Goal: Information Seeking & Learning: Check status

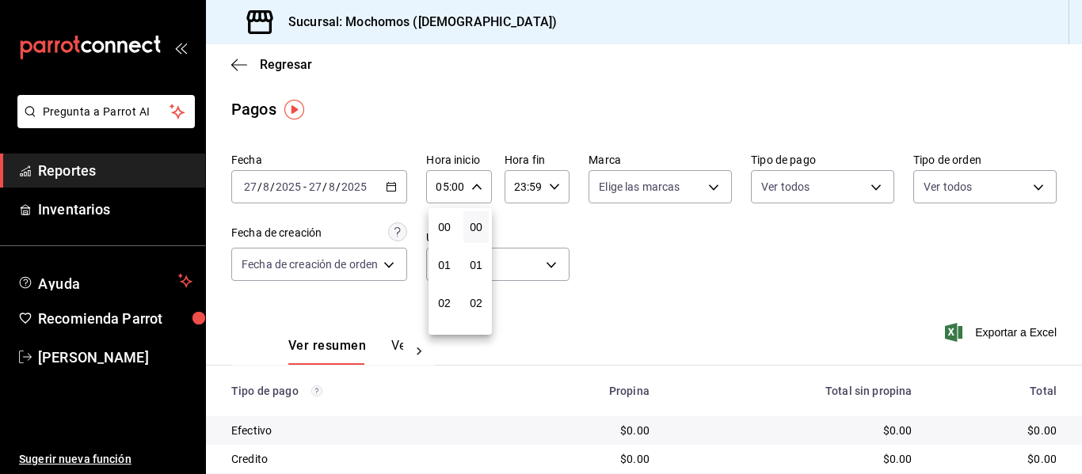
scroll to position [158, 0]
click at [90, 175] on div at bounding box center [541, 237] width 1082 height 474
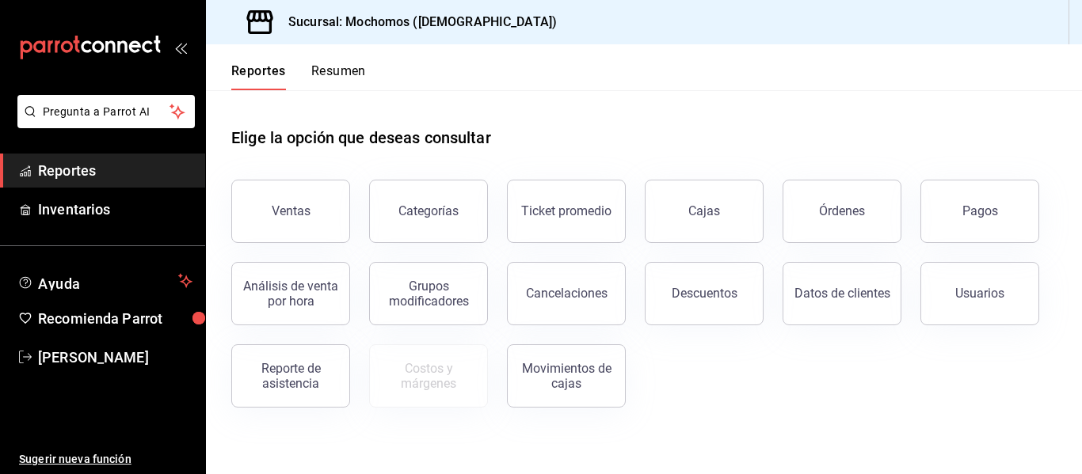
click at [332, 212] on button "Ventas" at bounding box center [290, 211] width 119 height 63
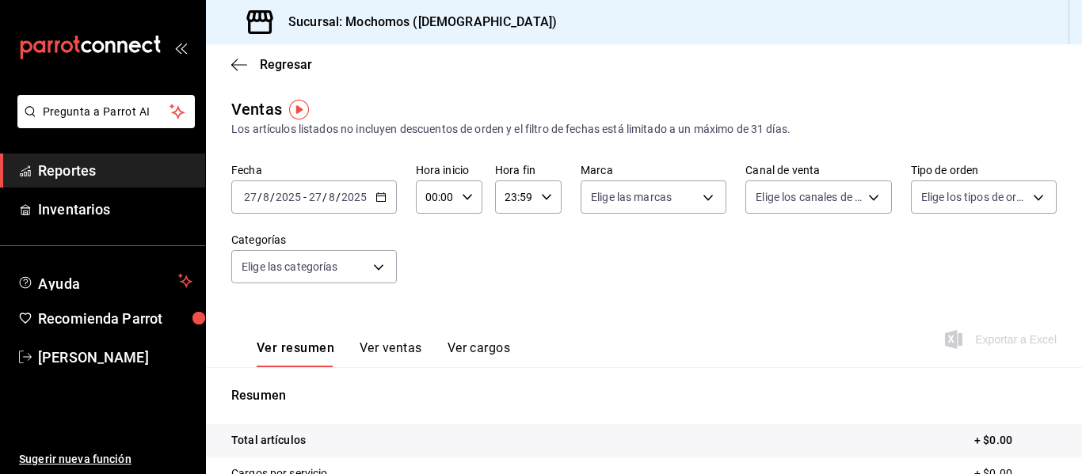
click at [407, 350] on button "Ver ventas" at bounding box center [391, 354] width 63 height 27
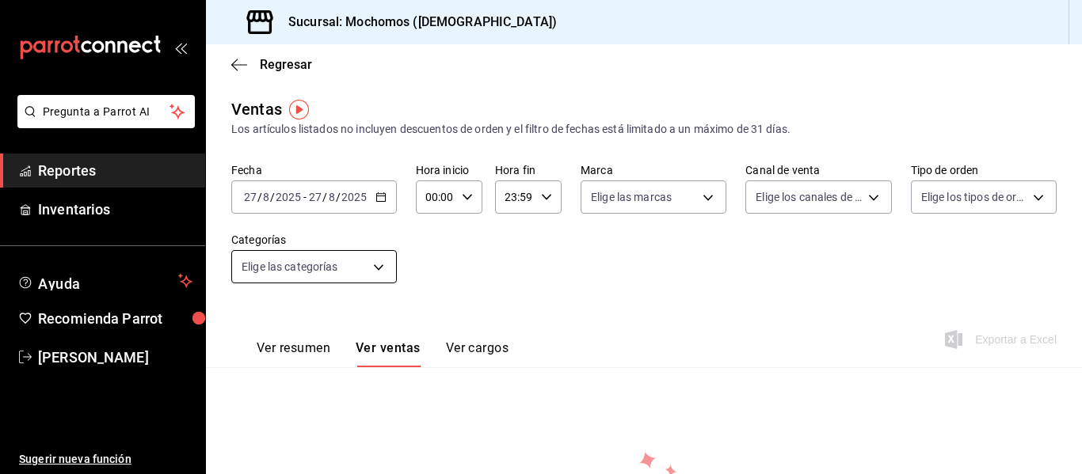
click at [389, 280] on body "Pregunta a Parrot AI Reportes Inventarios Ayuda Recomienda Parrot [PERSON_NAME]…" at bounding box center [541, 237] width 1082 height 474
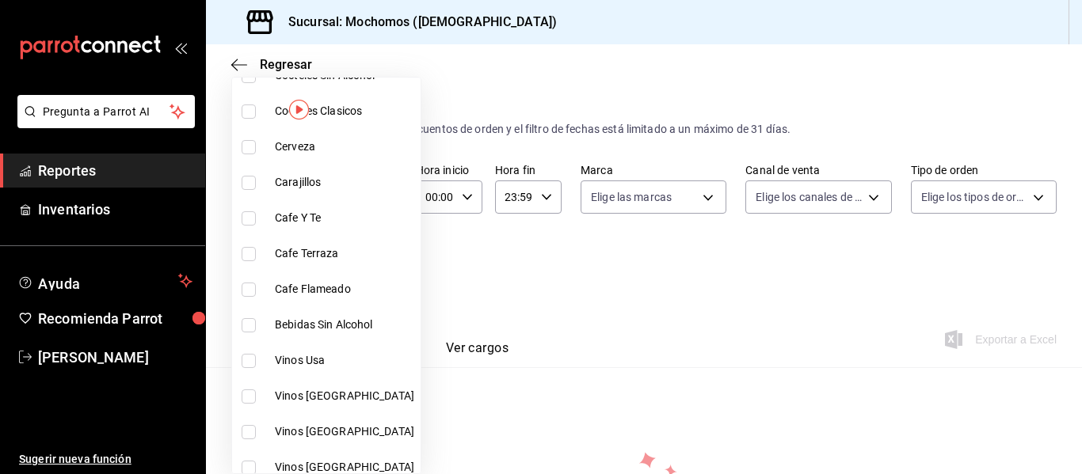
scroll to position [2012, 0]
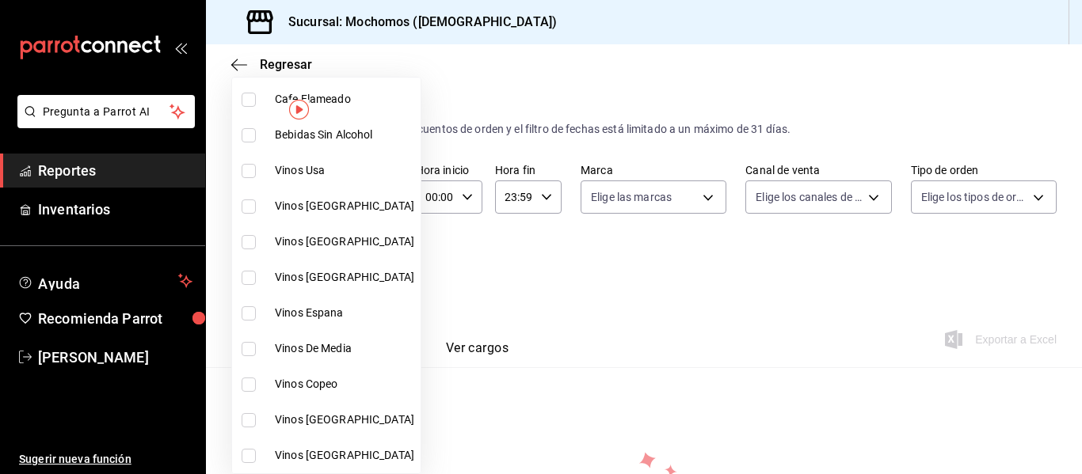
click at [573, 272] on div at bounding box center [541, 237] width 1082 height 474
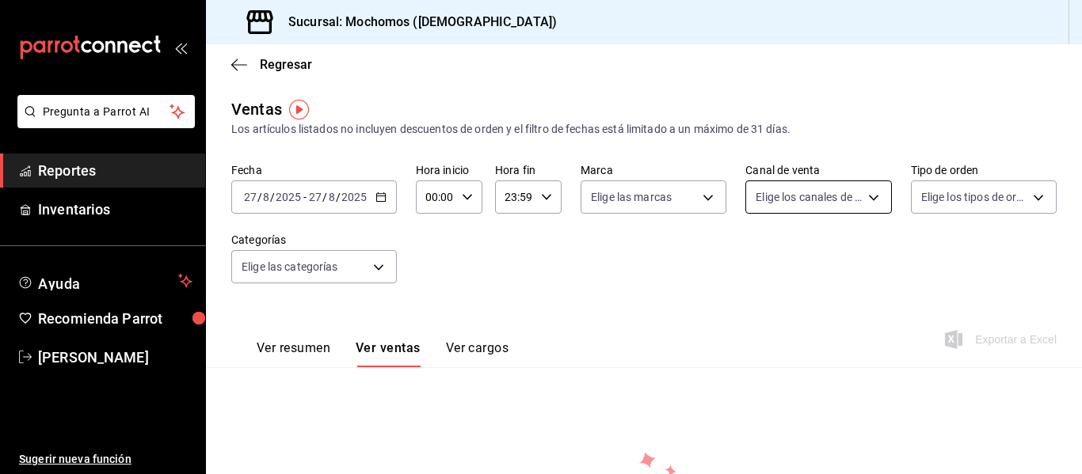
click at [872, 208] on body "Pregunta a Parrot AI Reportes Inventarios Ayuda Recomienda Parrot [PERSON_NAME]…" at bounding box center [541, 237] width 1082 height 474
click at [968, 198] on div at bounding box center [541, 237] width 1082 height 474
click at [232, 67] on icon "button" at bounding box center [239, 65] width 16 height 14
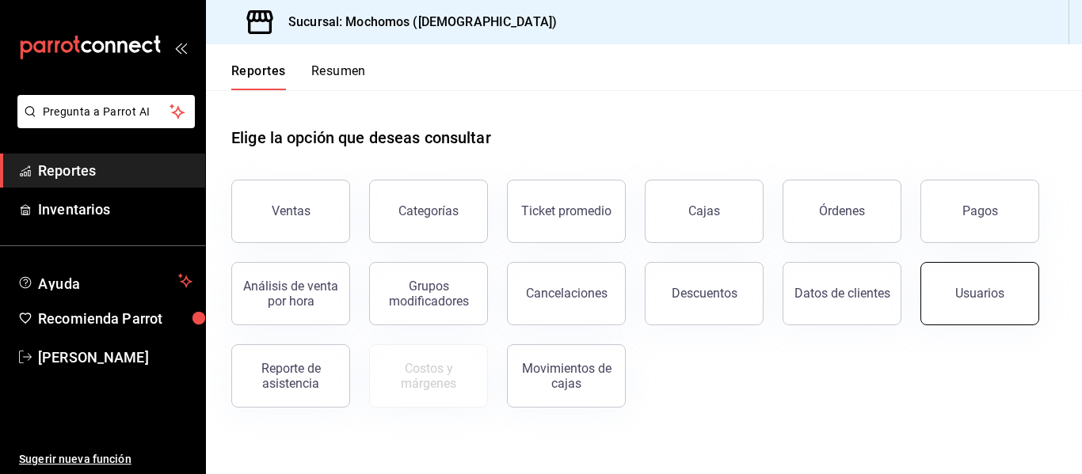
click at [1000, 312] on button "Usuarios" at bounding box center [979, 293] width 119 height 63
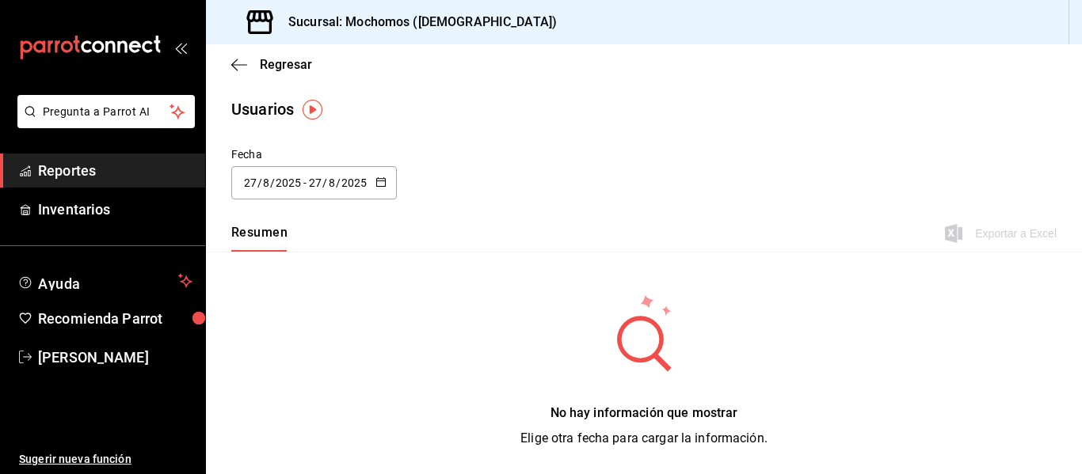
click at [379, 181] on \(Stroke\) "button" at bounding box center [380, 181] width 9 height 1
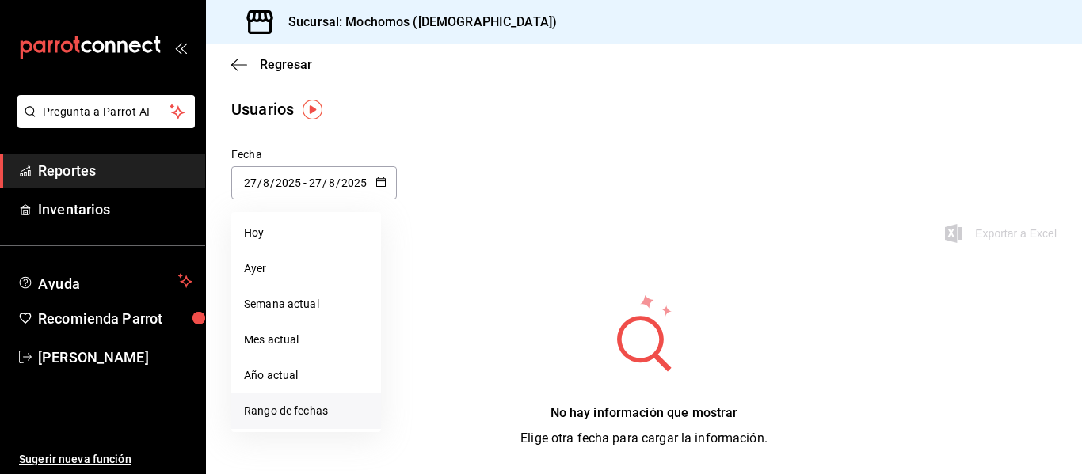
click at [291, 410] on li "Rango de fechas" at bounding box center [306, 412] width 150 height 36
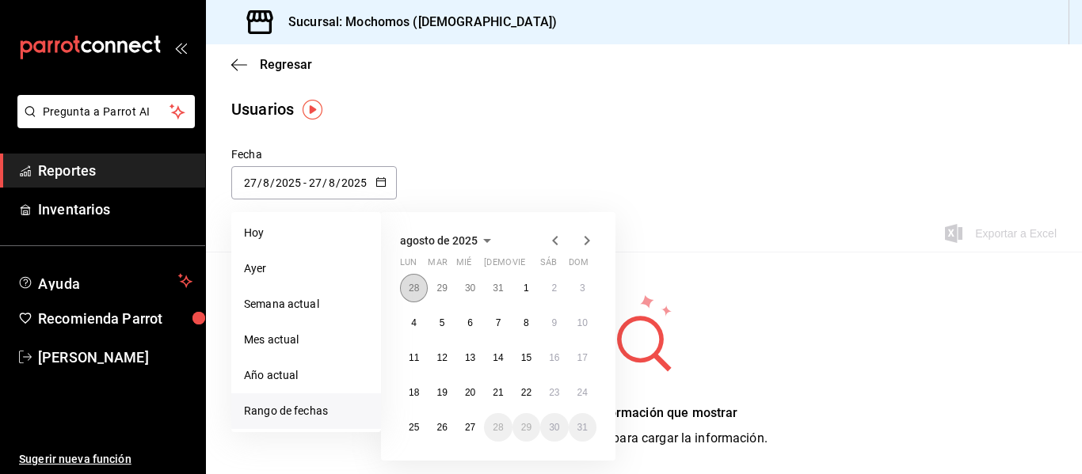
click at [413, 287] on abbr "28" at bounding box center [414, 288] width 10 height 11
click at [501, 400] on button "24" at bounding box center [498, 393] width 28 height 29
type input "[DATE]"
type input "24"
type input "7"
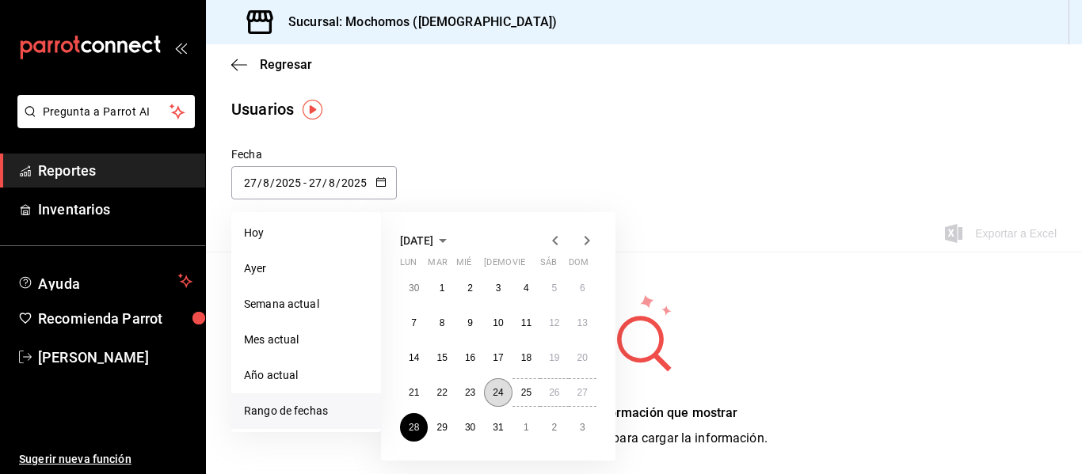
type input "[DATE]"
type input "28"
type input "7"
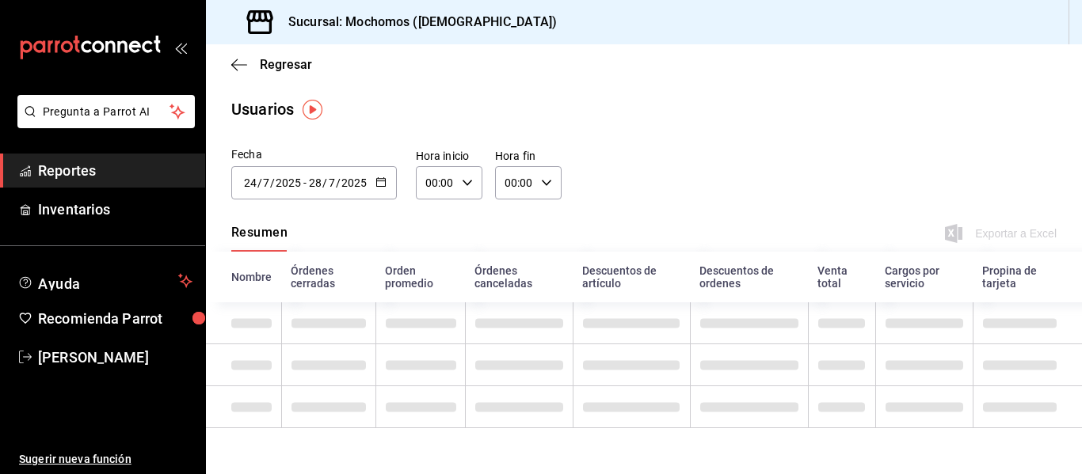
click at [449, 184] on input "00:00" at bounding box center [436, 183] width 40 height 32
click at [440, 248] on button "05" at bounding box center [431, 255] width 26 height 32
type input "05:00"
click at [516, 178] on div at bounding box center [541, 237] width 1082 height 474
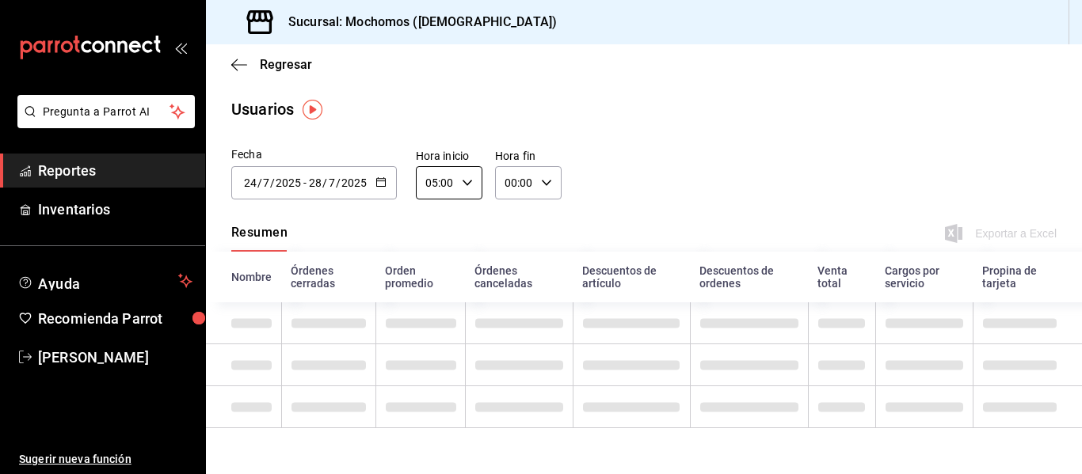
click at [523, 188] on input "00:00" at bounding box center [515, 183] width 40 height 32
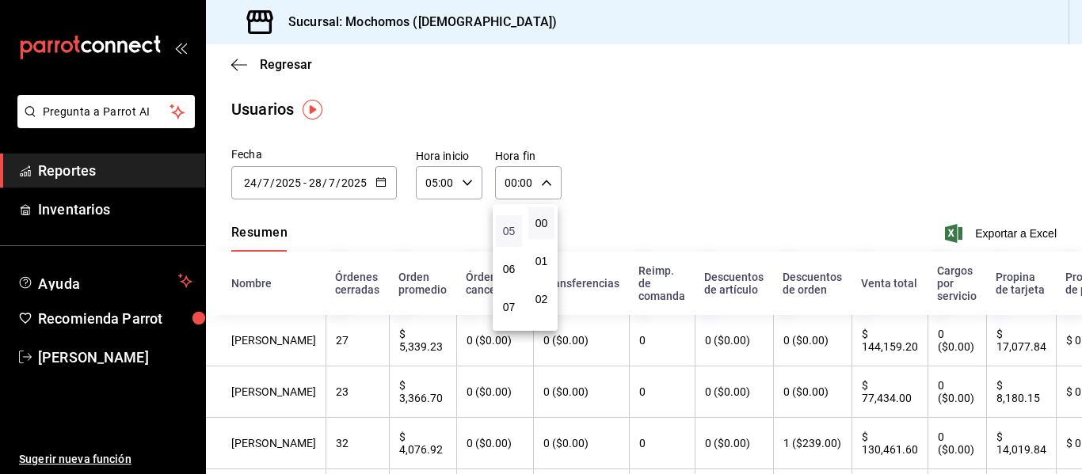
scroll to position [158, 0]
click at [505, 225] on button "04" at bounding box center [509, 217] width 26 height 32
click at [543, 303] on button "59" at bounding box center [541, 312] width 26 height 32
type input "04:59"
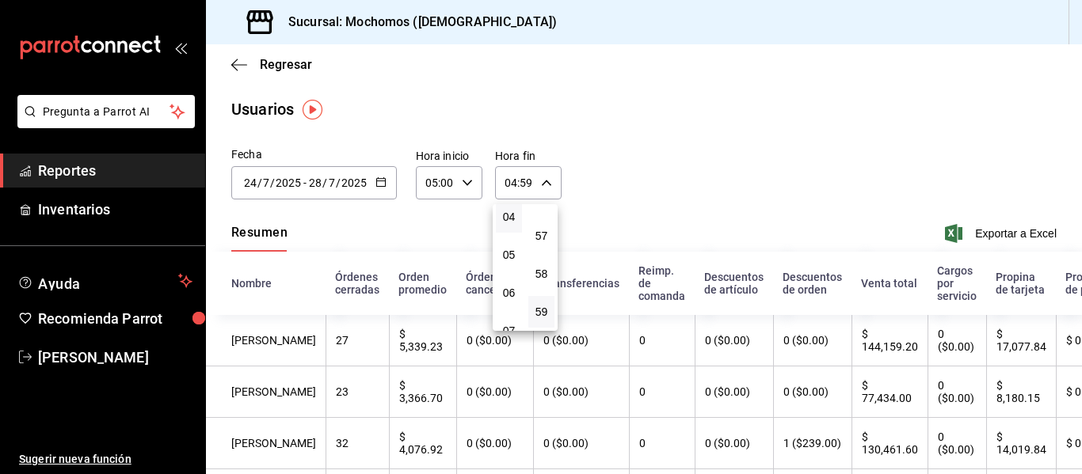
click at [696, 127] on div at bounding box center [541, 237] width 1082 height 474
click at [388, 177] on div "[DATE] [DATE] - [DATE] [DATE]" at bounding box center [314, 182] width 166 height 33
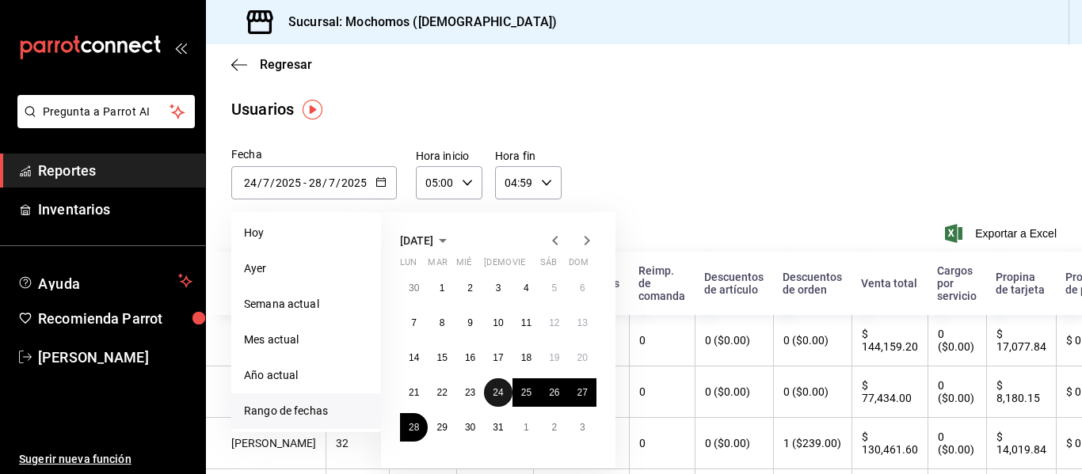
click at [504, 395] on button "24" at bounding box center [498, 393] width 28 height 29
click at [561, 239] on icon "button" at bounding box center [555, 240] width 19 height 19
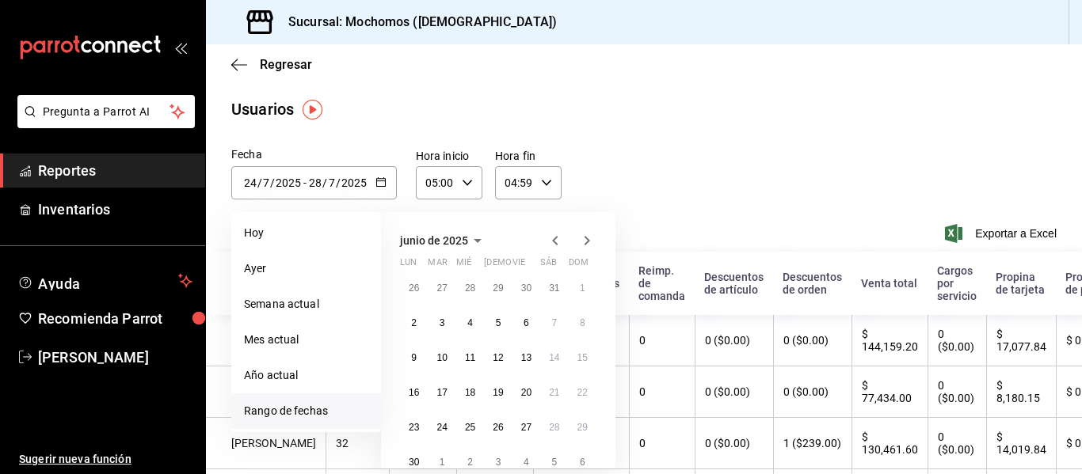
click at [581, 237] on icon "button" at bounding box center [586, 240] width 19 height 19
click at [414, 427] on abbr "28" at bounding box center [414, 427] width 10 height 11
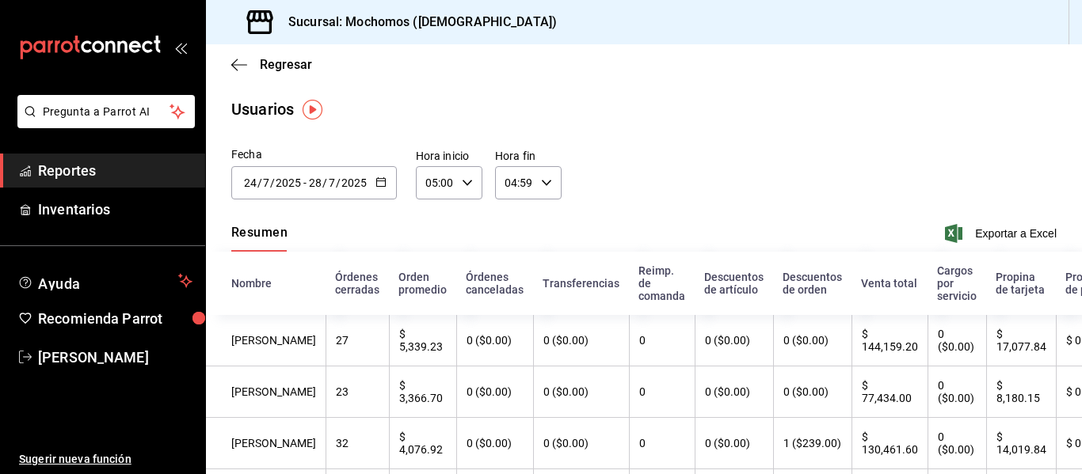
click at [379, 183] on icon "button" at bounding box center [380, 182] width 11 height 11
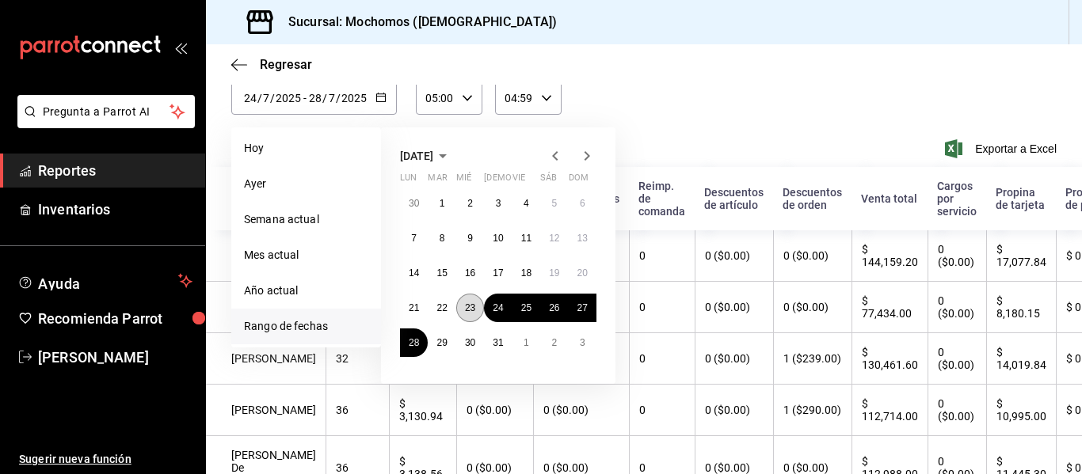
scroll to position [79, 0]
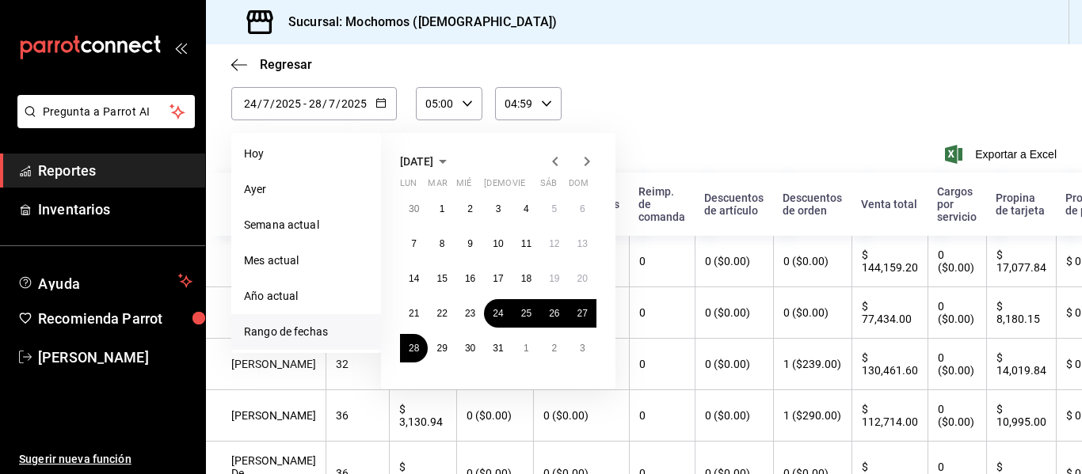
click at [297, 331] on li "Rango de fechas" at bounding box center [306, 332] width 150 height 36
click at [588, 163] on icon "button" at bounding box center [588, 162] width 6 height 10
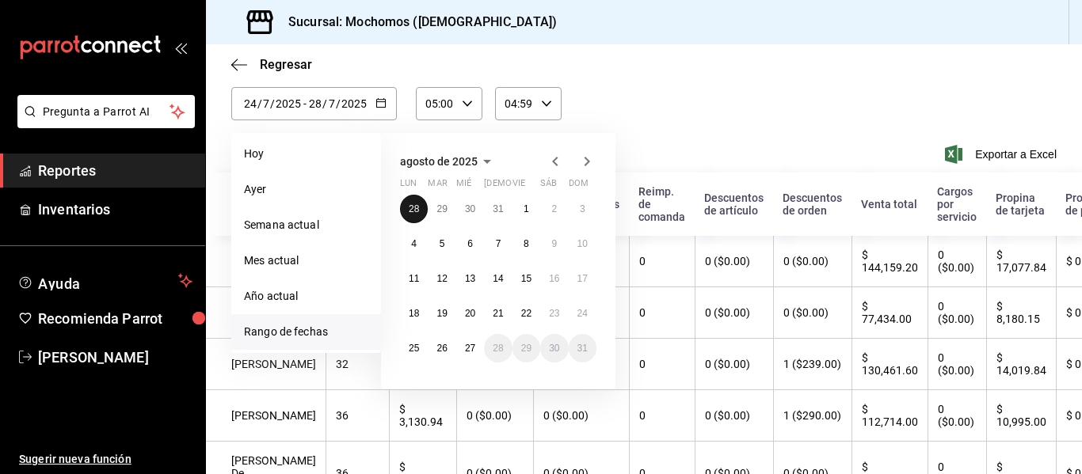
click at [417, 214] on abbr "28" at bounding box center [414, 209] width 10 height 11
click at [503, 313] on abbr "24" at bounding box center [498, 313] width 10 height 11
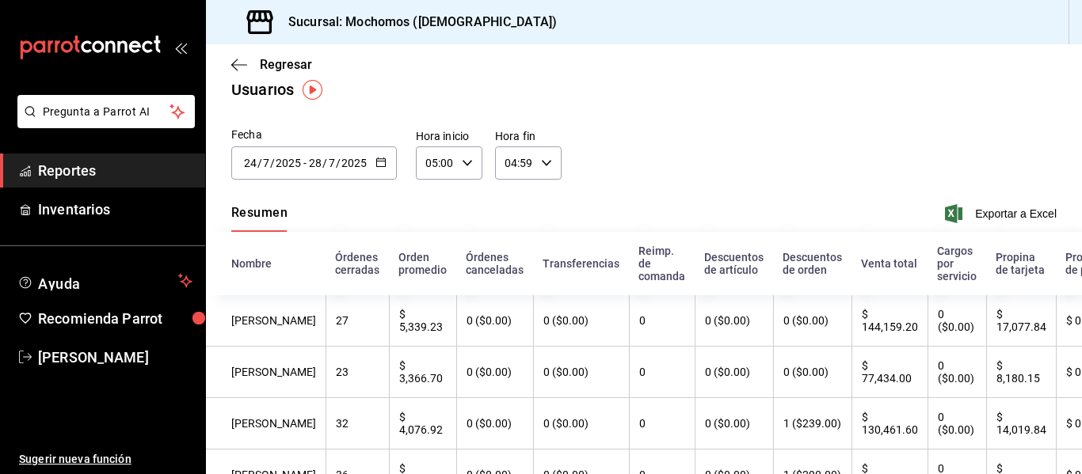
click at [378, 157] on icon "button" at bounding box center [380, 162] width 11 height 11
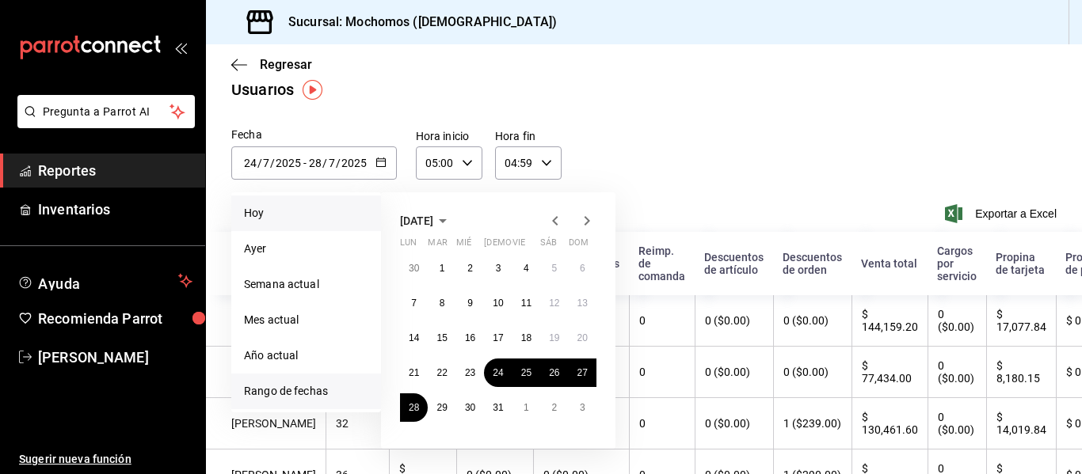
click at [258, 210] on li "Hoy" at bounding box center [306, 214] width 150 height 36
type input "[DATE]"
type input "27"
type input "8"
type input "[DATE]"
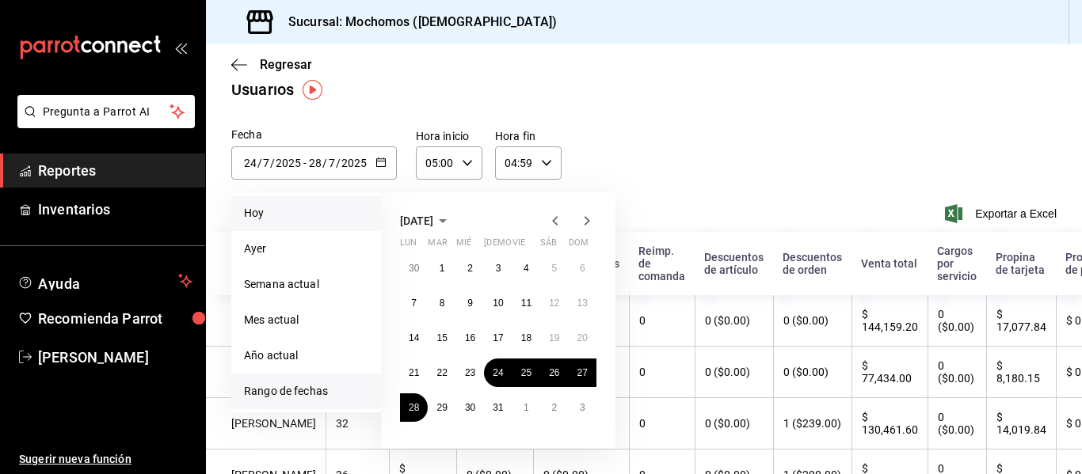
type input "27"
type input "8"
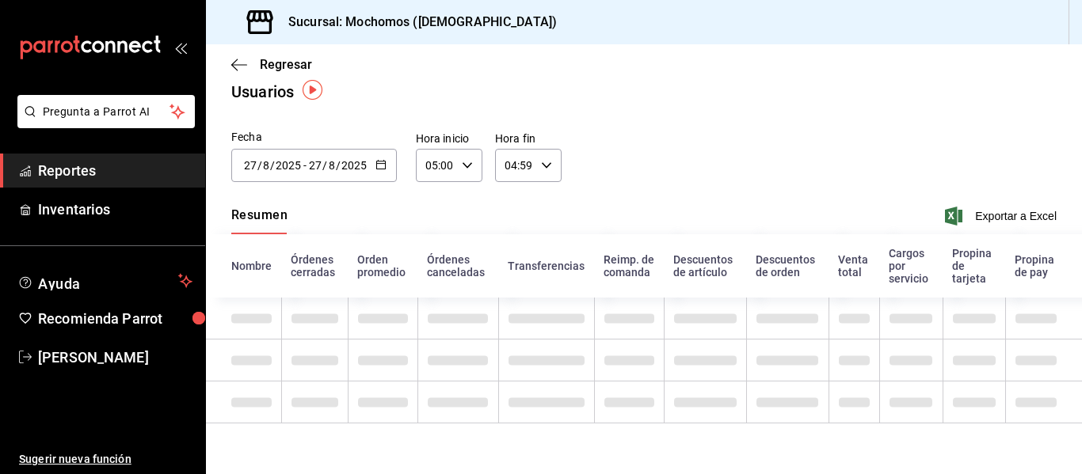
click at [382, 169] on button "button" at bounding box center [380, 165] width 11 height 13
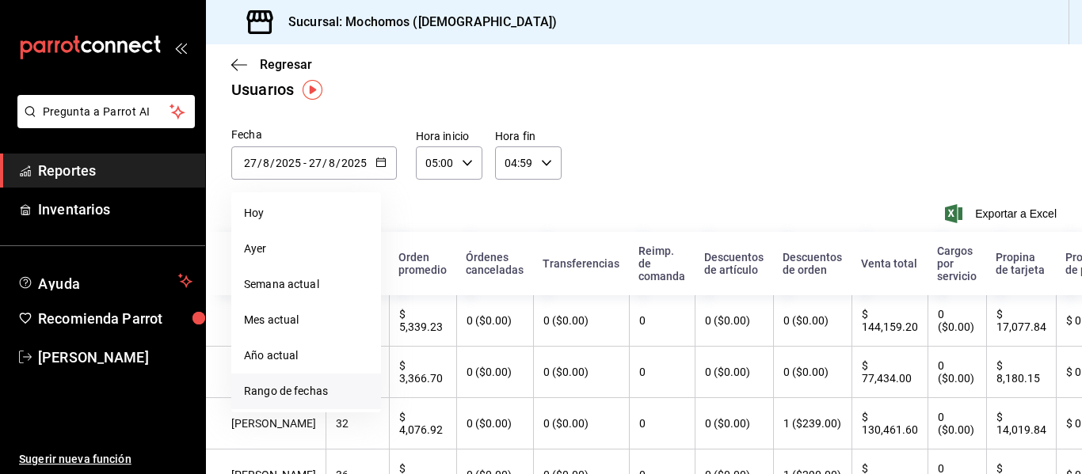
click at [273, 154] on div "[DATE] [DATE] - [DATE] [DATE]" at bounding box center [314, 163] width 166 height 33
click at [272, 390] on li "Rango de fechas" at bounding box center [306, 392] width 150 height 36
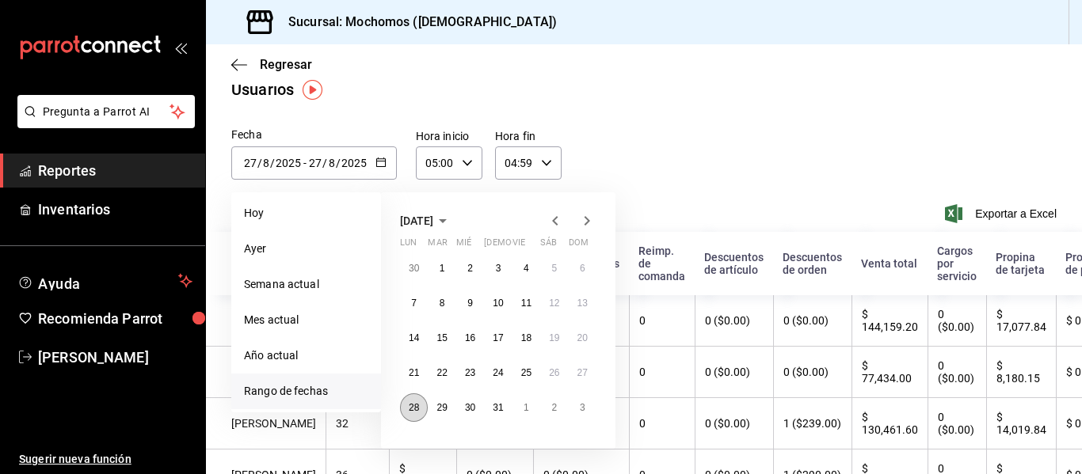
click at [421, 406] on button "28" at bounding box center [414, 408] width 28 height 29
click at [588, 216] on icon "button" at bounding box center [586, 220] width 19 height 19
click at [588, 370] on button "24" at bounding box center [583, 373] width 28 height 29
type input "[DATE]"
type input "28"
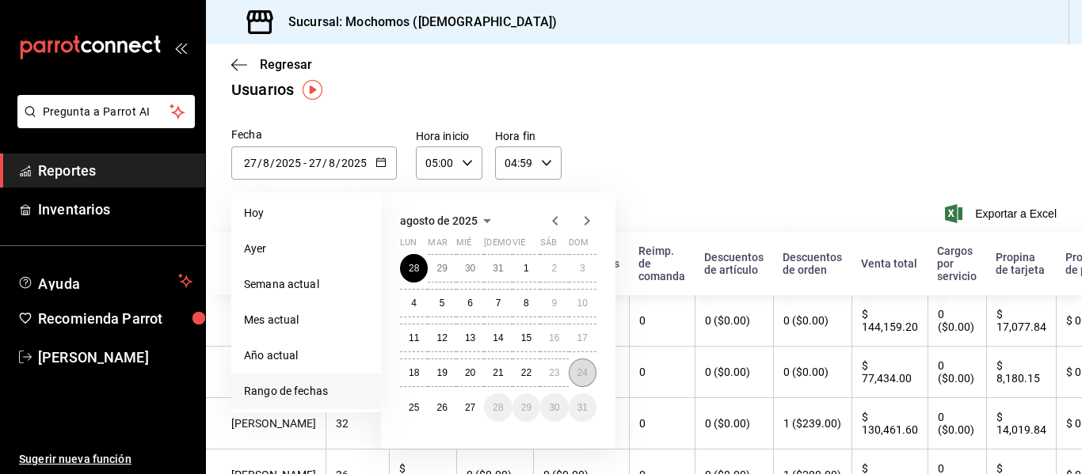
type input "7"
type input "[DATE]"
type input "24"
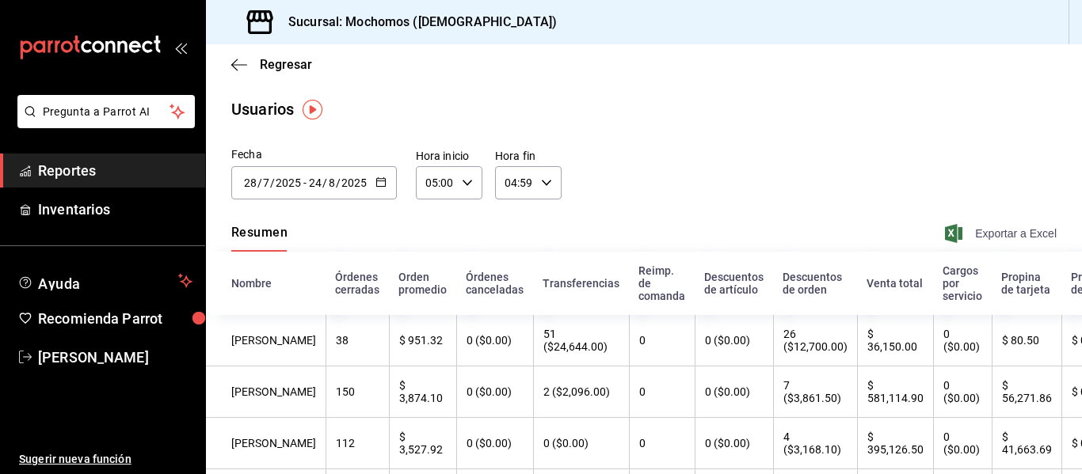
click at [1000, 231] on span "Exportar a Excel" at bounding box center [1002, 233] width 109 height 19
click at [234, 71] on icon "button" at bounding box center [239, 65] width 16 height 14
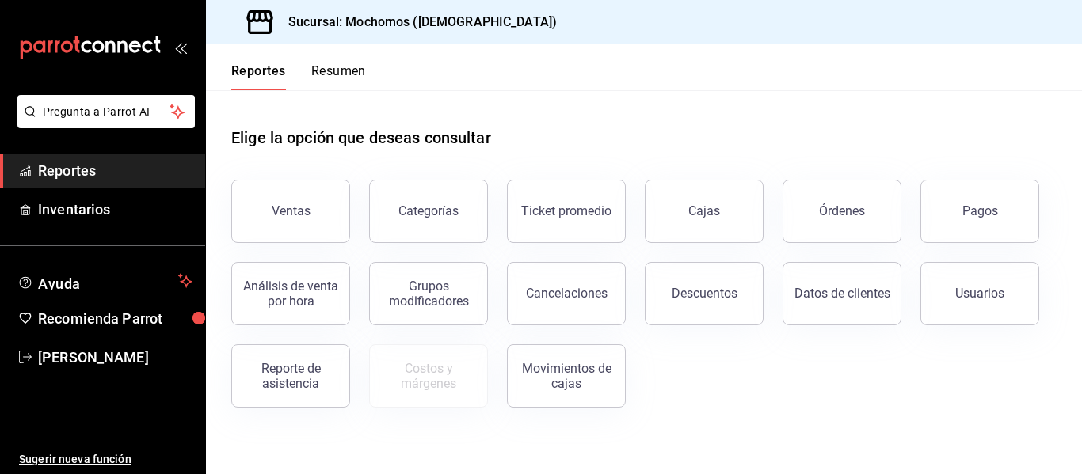
drag, startPoint x: 807, startPoint y: 226, endPoint x: 787, endPoint y: 246, distance: 28.6
click at [806, 226] on button "Órdenes" at bounding box center [842, 211] width 119 height 63
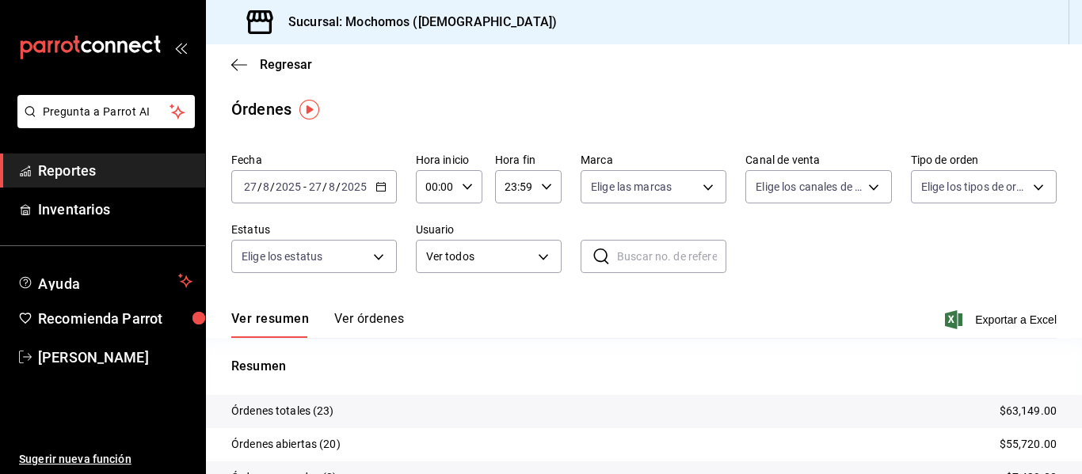
click at [375, 189] on icon "button" at bounding box center [380, 186] width 11 height 11
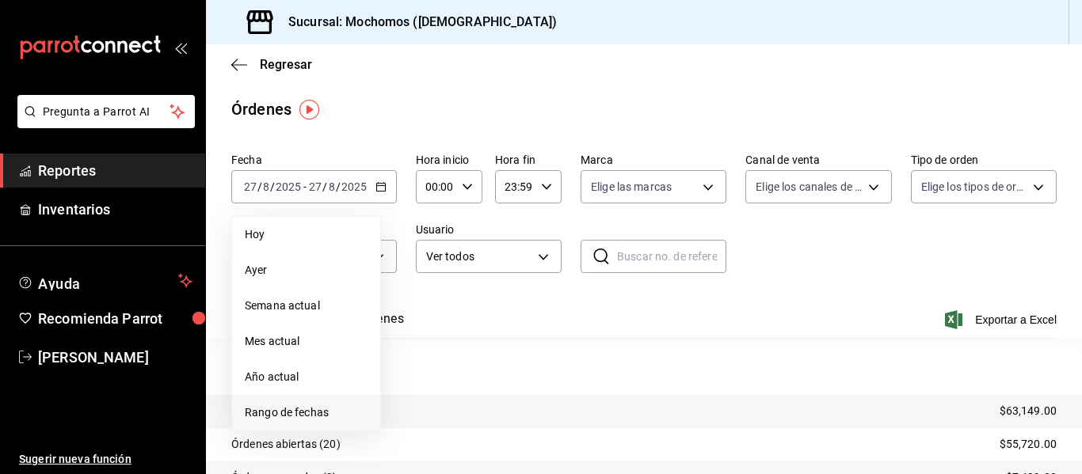
click at [315, 414] on span "Rango de fechas" at bounding box center [306, 413] width 123 height 17
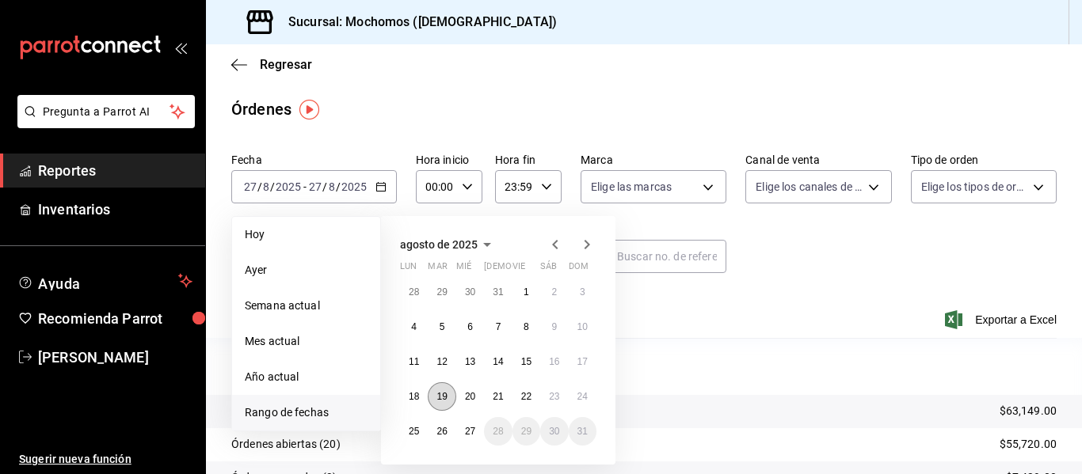
click at [437, 393] on abbr "19" at bounding box center [441, 396] width 10 height 11
click at [461, 395] on button "20" at bounding box center [470, 397] width 28 height 29
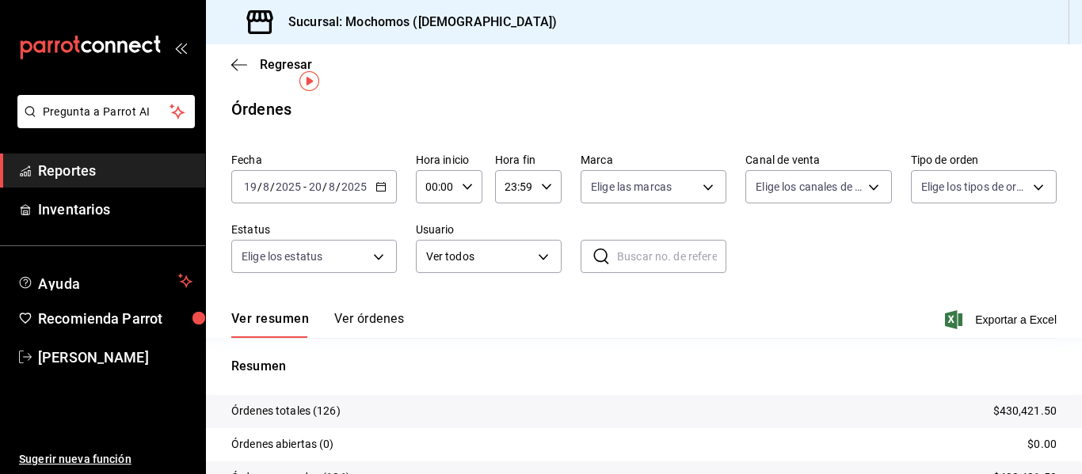
scroll to position [79, 0]
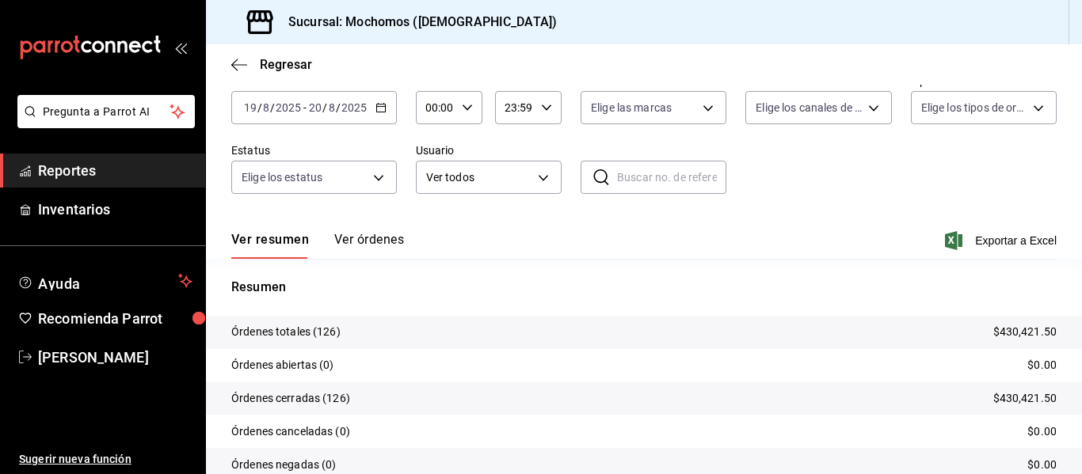
click at [437, 112] on input "00:00" at bounding box center [436, 108] width 40 height 32
click at [436, 189] on button "05" at bounding box center [431, 180] width 26 height 32
type input "05:00"
click at [467, 152] on span "00" at bounding box center [463, 148] width 7 height 13
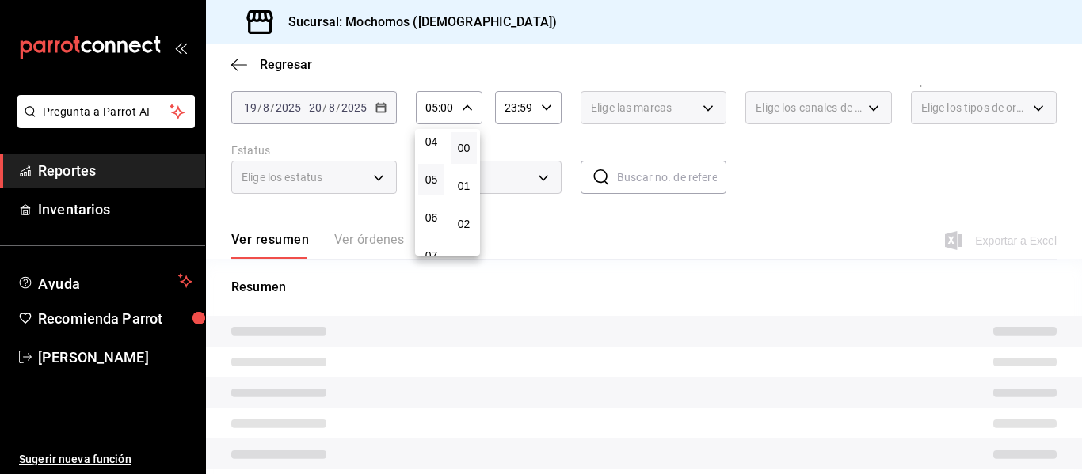
click at [513, 120] on div at bounding box center [541, 237] width 1082 height 474
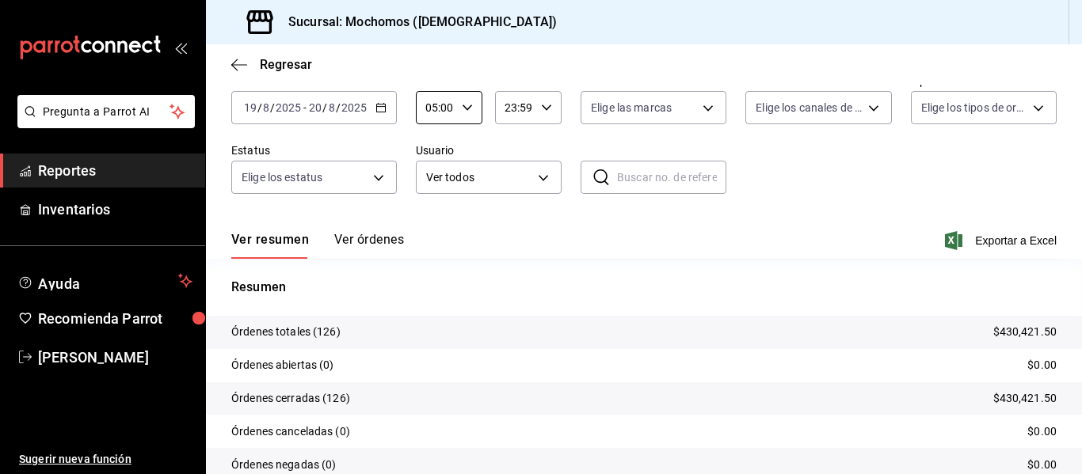
click at [515, 109] on input "23:59" at bounding box center [515, 108] width 40 height 32
click at [505, 145] on span "04" at bounding box center [508, 141] width 7 height 13
type input "04:59"
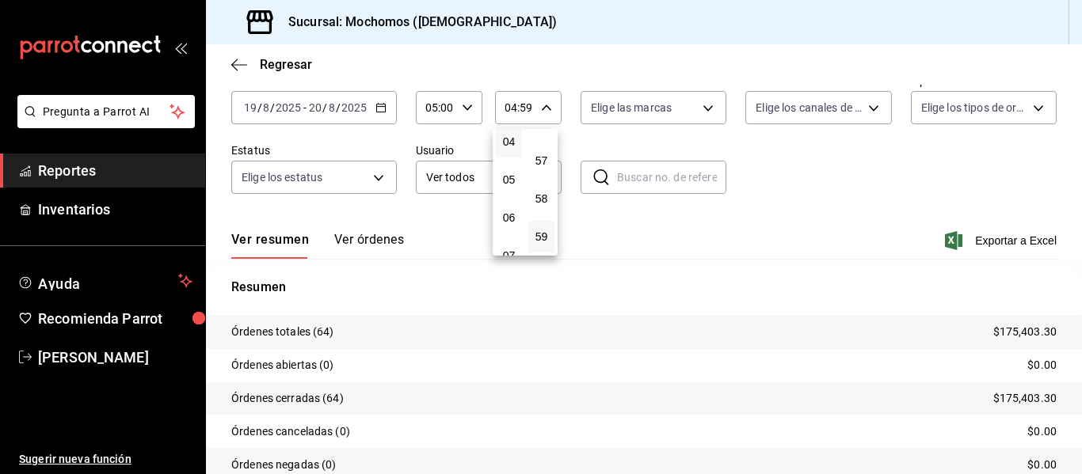
click at [554, 234] on div "59" at bounding box center [541, 237] width 32 height 38
click at [551, 234] on button "59" at bounding box center [541, 237] width 26 height 32
click at [820, 210] on div at bounding box center [541, 237] width 1082 height 474
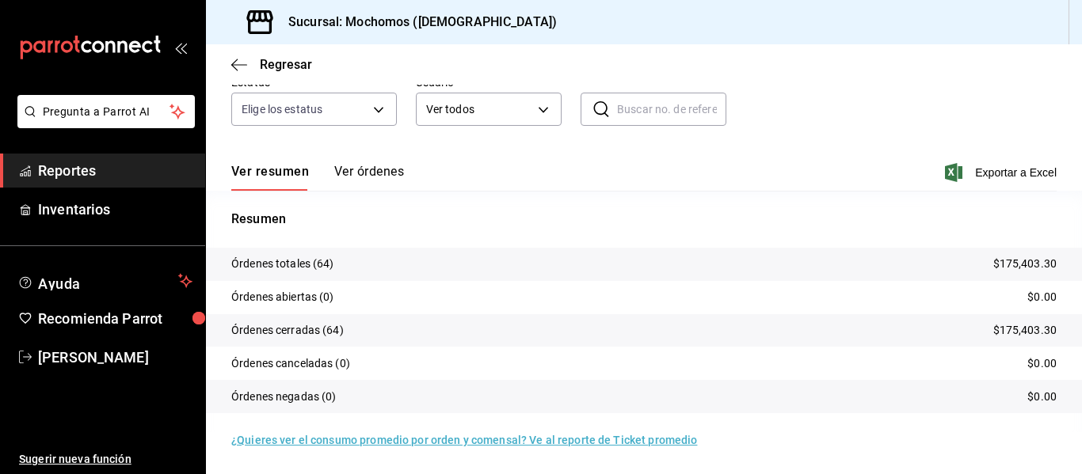
click at [352, 180] on button "Ver órdenes" at bounding box center [369, 177] width 70 height 27
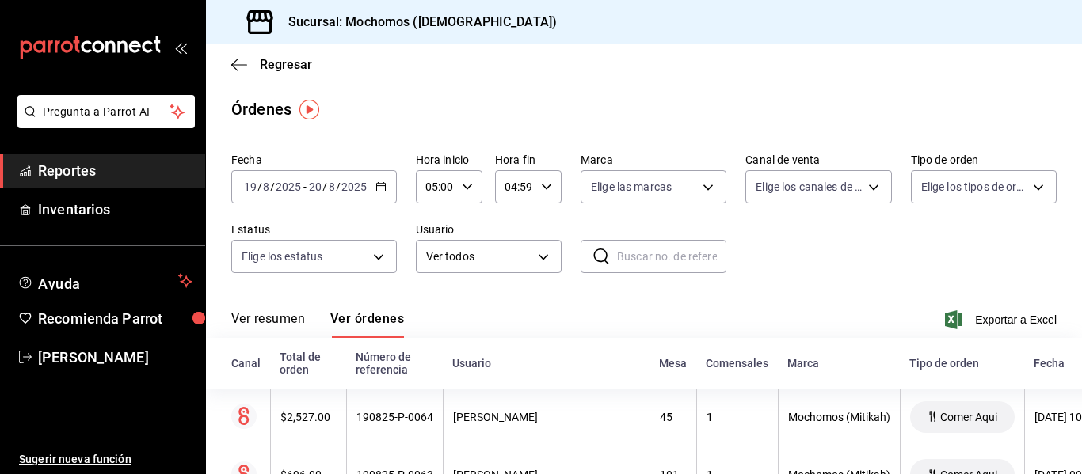
click at [385, 192] on icon "button" at bounding box center [380, 186] width 11 height 11
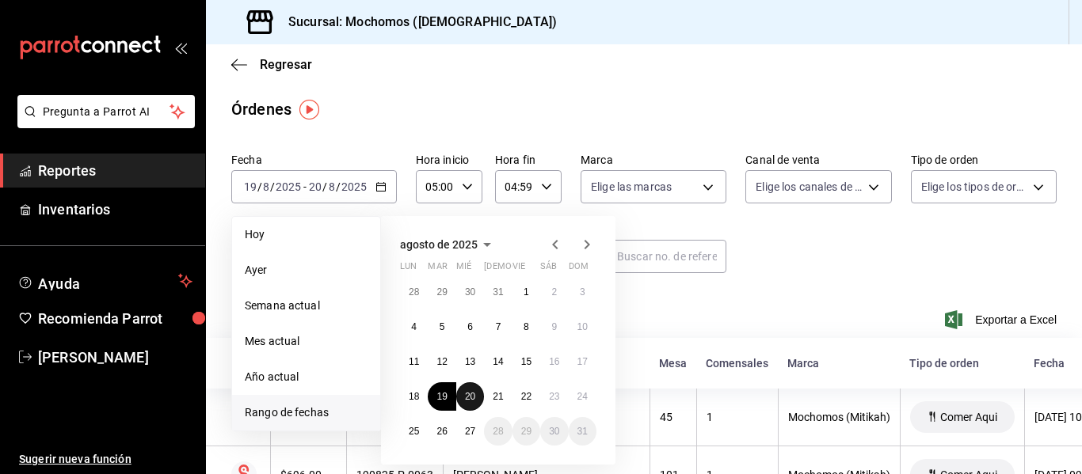
click at [470, 396] on abbr "20" at bounding box center [470, 396] width 10 height 11
click at [500, 403] on button "21" at bounding box center [498, 397] width 28 height 29
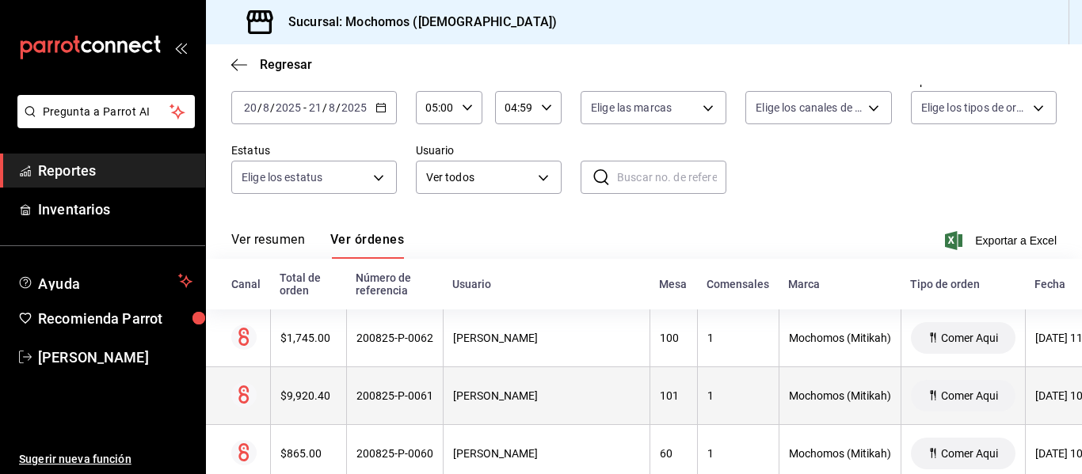
scroll to position [158, 0]
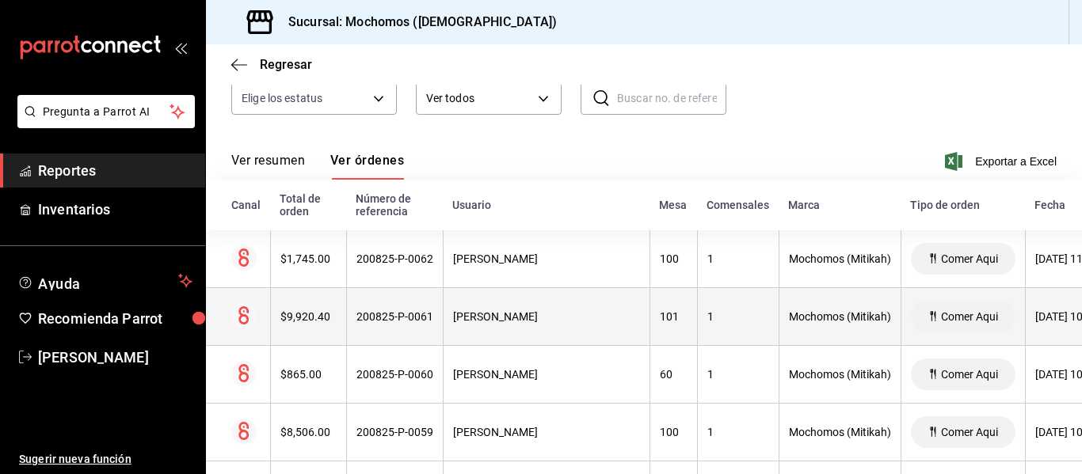
click at [327, 323] on div "$9,920.40" at bounding box center [308, 316] width 56 height 13
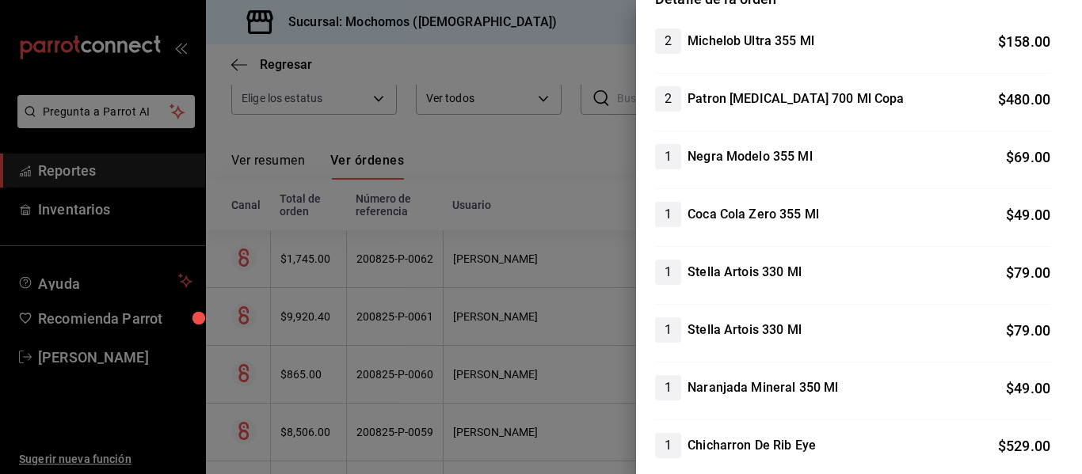
scroll to position [0, 0]
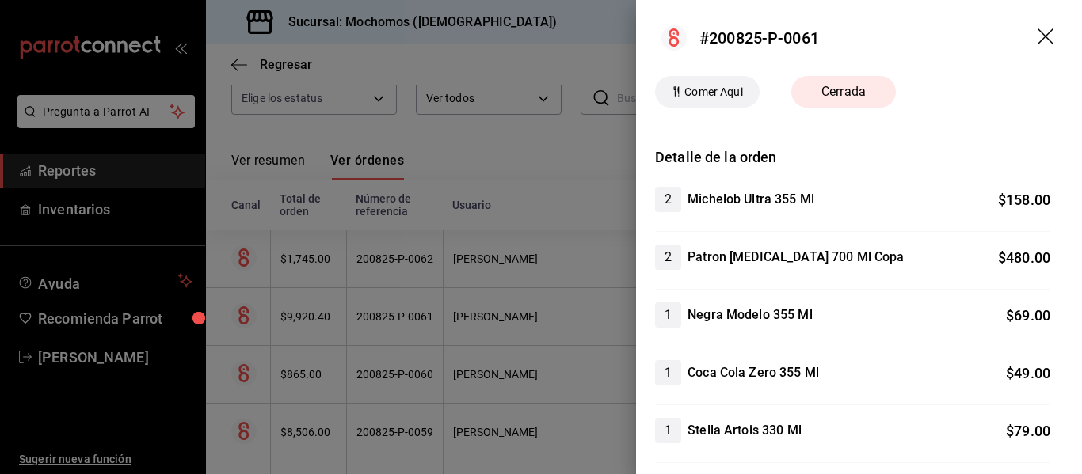
click at [1038, 37] on icon "drag" at bounding box center [1046, 37] width 16 height 16
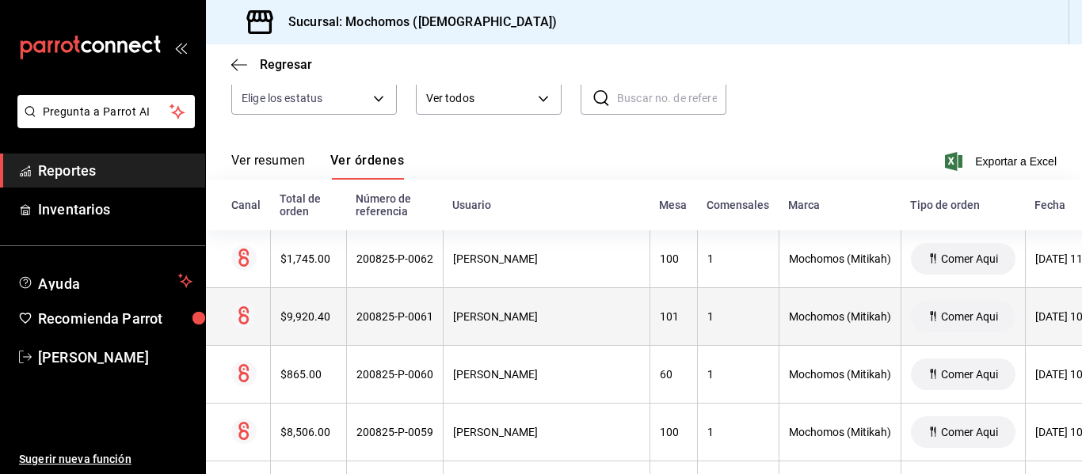
click at [436, 326] on th "200825-P-0061" at bounding box center [394, 317] width 97 height 58
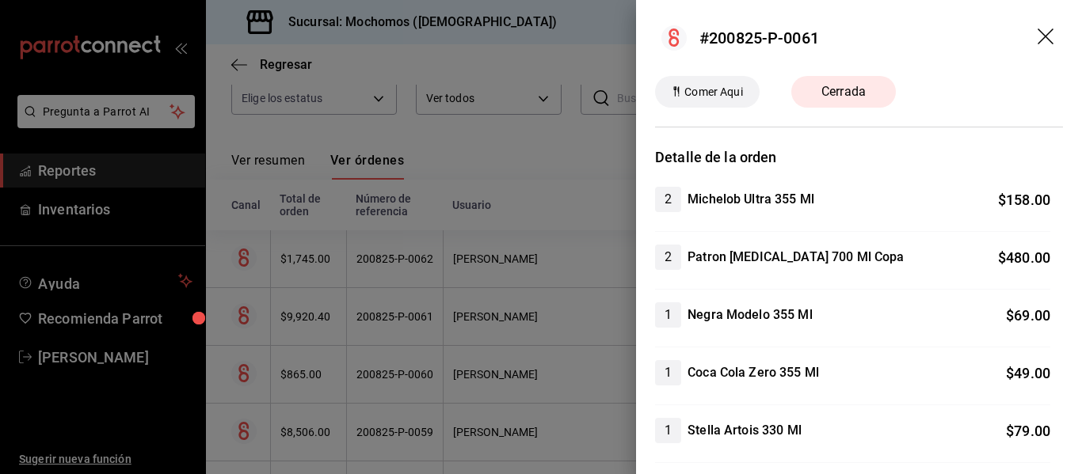
click at [1038, 29] on icon "drag" at bounding box center [1047, 38] width 19 height 19
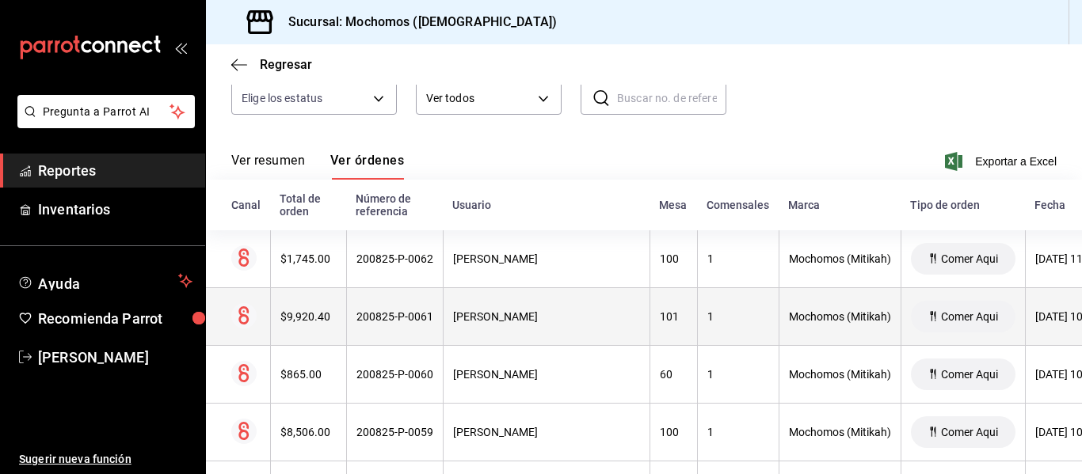
click at [238, 330] on th at bounding box center [238, 317] width 64 height 58
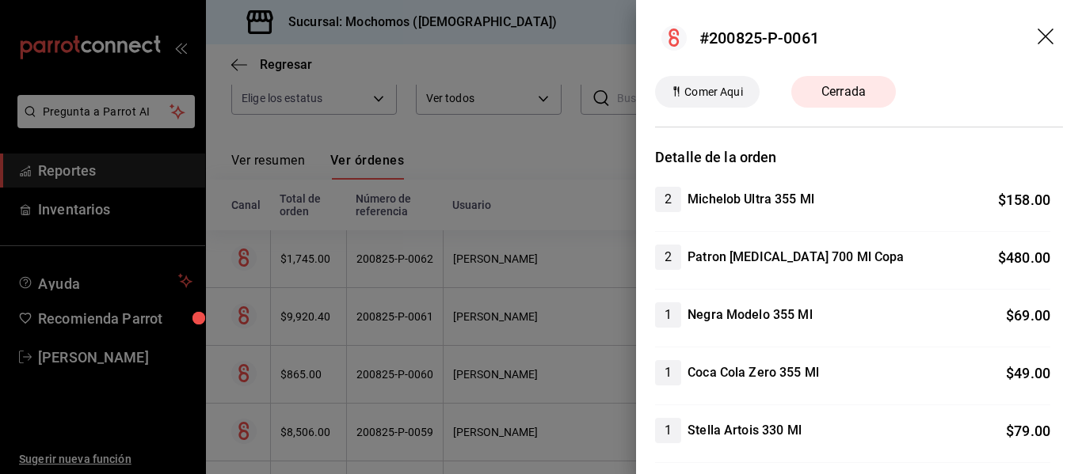
click at [1038, 34] on icon "drag" at bounding box center [1047, 38] width 19 height 19
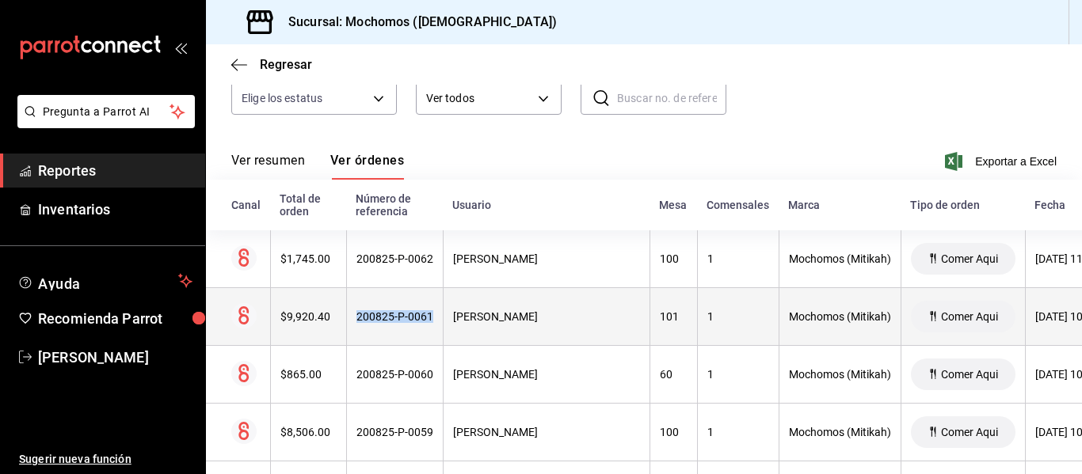
drag, startPoint x: 428, startPoint y: 319, endPoint x: 338, endPoint y: 320, distance: 90.3
click at [338, 320] on tr "$9,920.40 200825-P-0061 [PERSON_NAME] 101 1 Mochomos (Mitikah) Comer Aqui [DATE…" at bounding box center [736, 317] width 1061 height 58
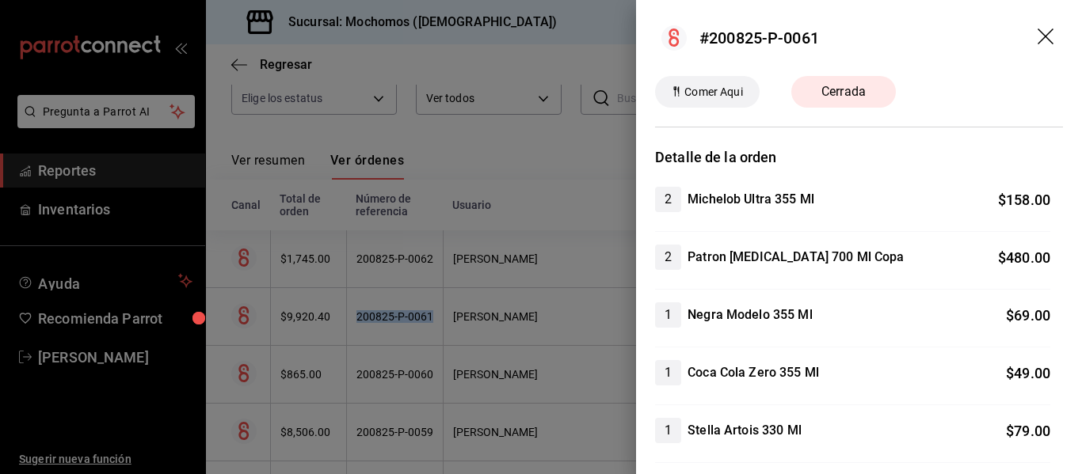
copy tr "200825-P-0061"
click at [1038, 38] on icon "drag" at bounding box center [1047, 38] width 19 height 19
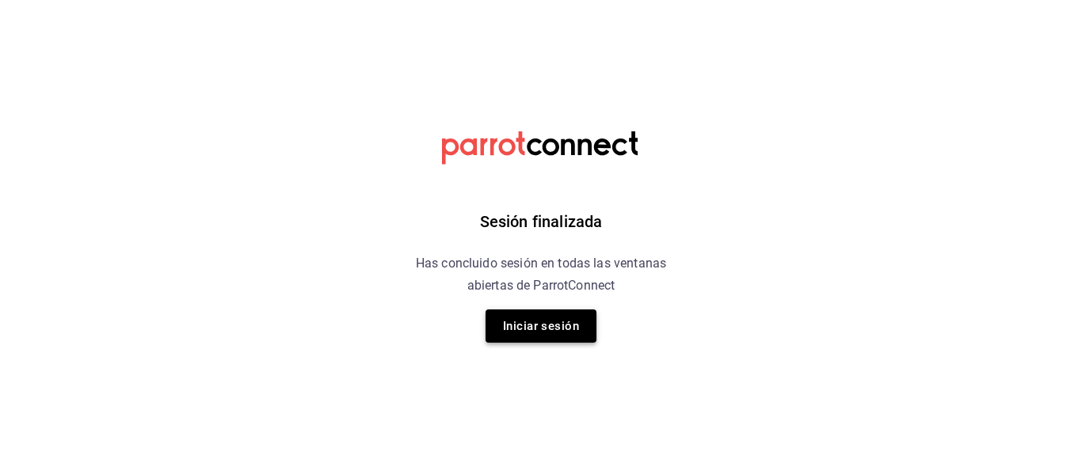
click at [576, 331] on button "Iniciar sesión" at bounding box center [541, 326] width 111 height 33
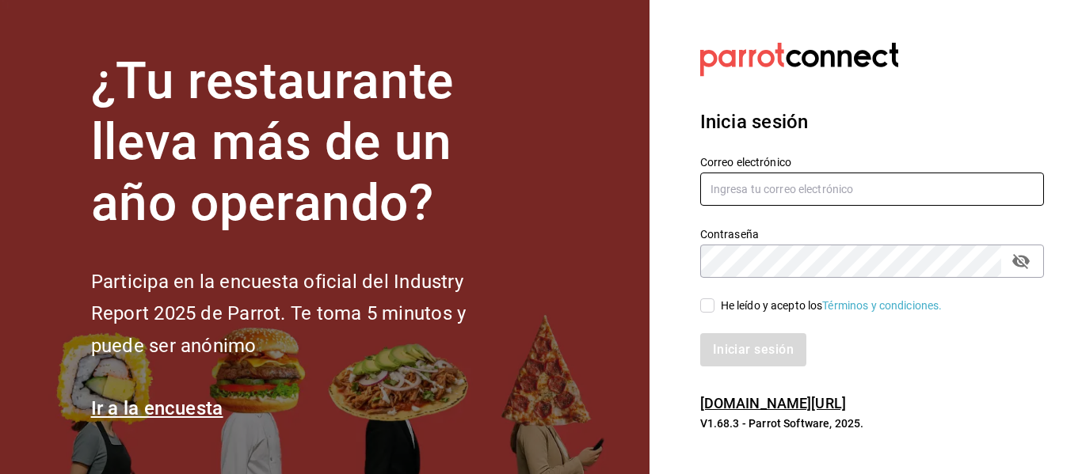
type input "[EMAIL_ADDRESS][DOMAIN_NAME]"
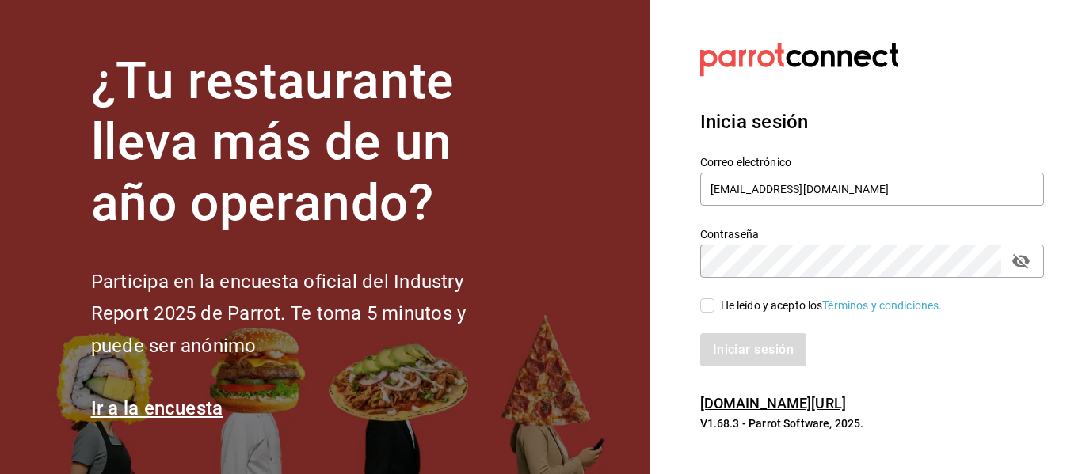
click at [710, 299] on input "He leído y acepto los Términos y condiciones." at bounding box center [707, 306] width 14 height 14
checkbox input "true"
click at [741, 362] on button "Iniciar sesión" at bounding box center [754, 349] width 108 height 33
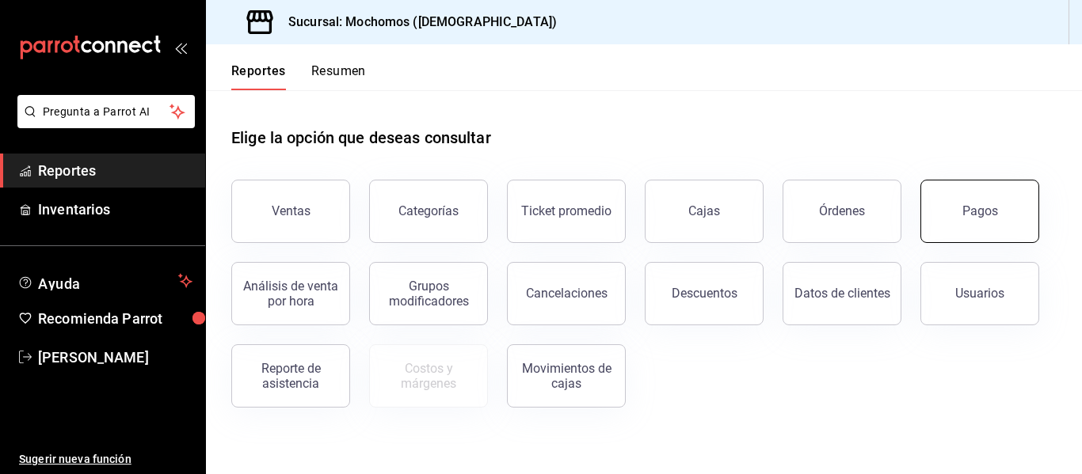
click at [987, 224] on button "Pagos" at bounding box center [979, 211] width 119 height 63
